Goal: Transaction & Acquisition: Obtain resource

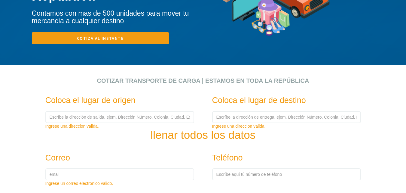
scroll to position [140, 0]
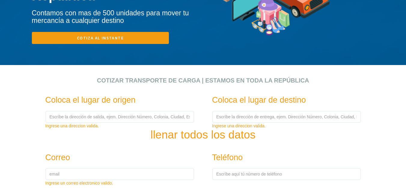
click at [167, 79] on h2 "Cotizar transporte de carga | Estamos en toda la República" at bounding box center [203, 80] width 325 height 7
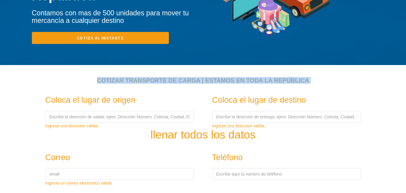
click at [167, 79] on h2 "Cotizar transporte de carga | Estamos en toda la República" at bounding box center [203, 80] width 325 height 7
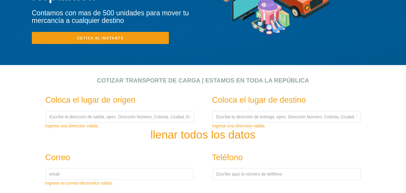
click at [99, 80] on h2 "Cotizar transporte de carga | Estamos en toda la República" at bounding box center [203, 80] width 325 height 7
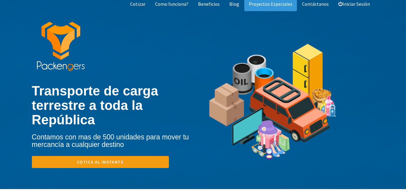
scroll to position [0, 0]
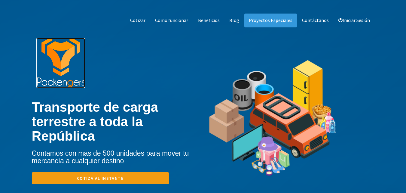
click at [72, 53] on img at bounding box center [60, 63] width 49 height 50
